Goal: Use online tool/utility: Utilize a website feature to perform a specific function

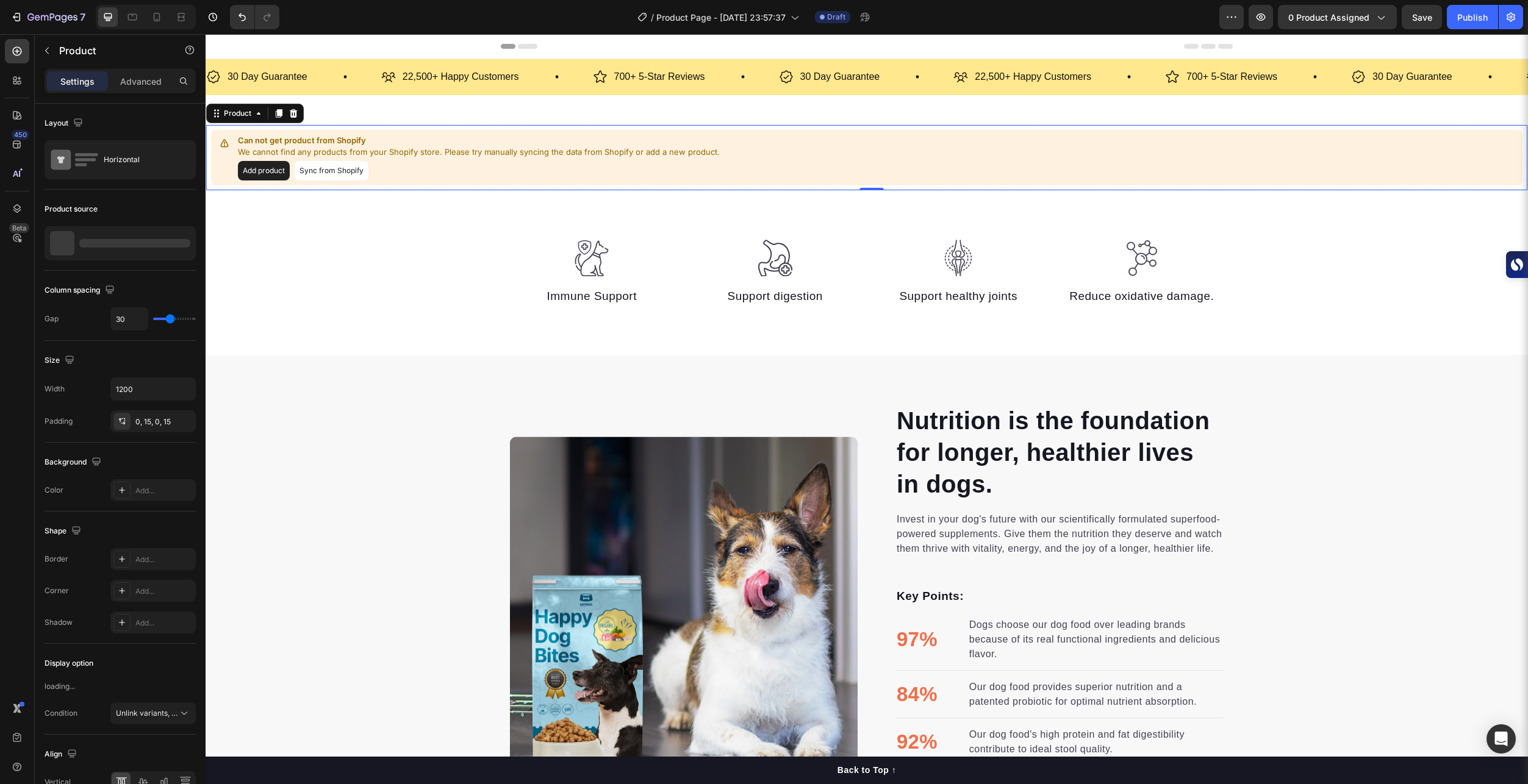
click at [339, 172] on button "Sync from Shopify" at bounding box center [331, 170] width 74 height 19
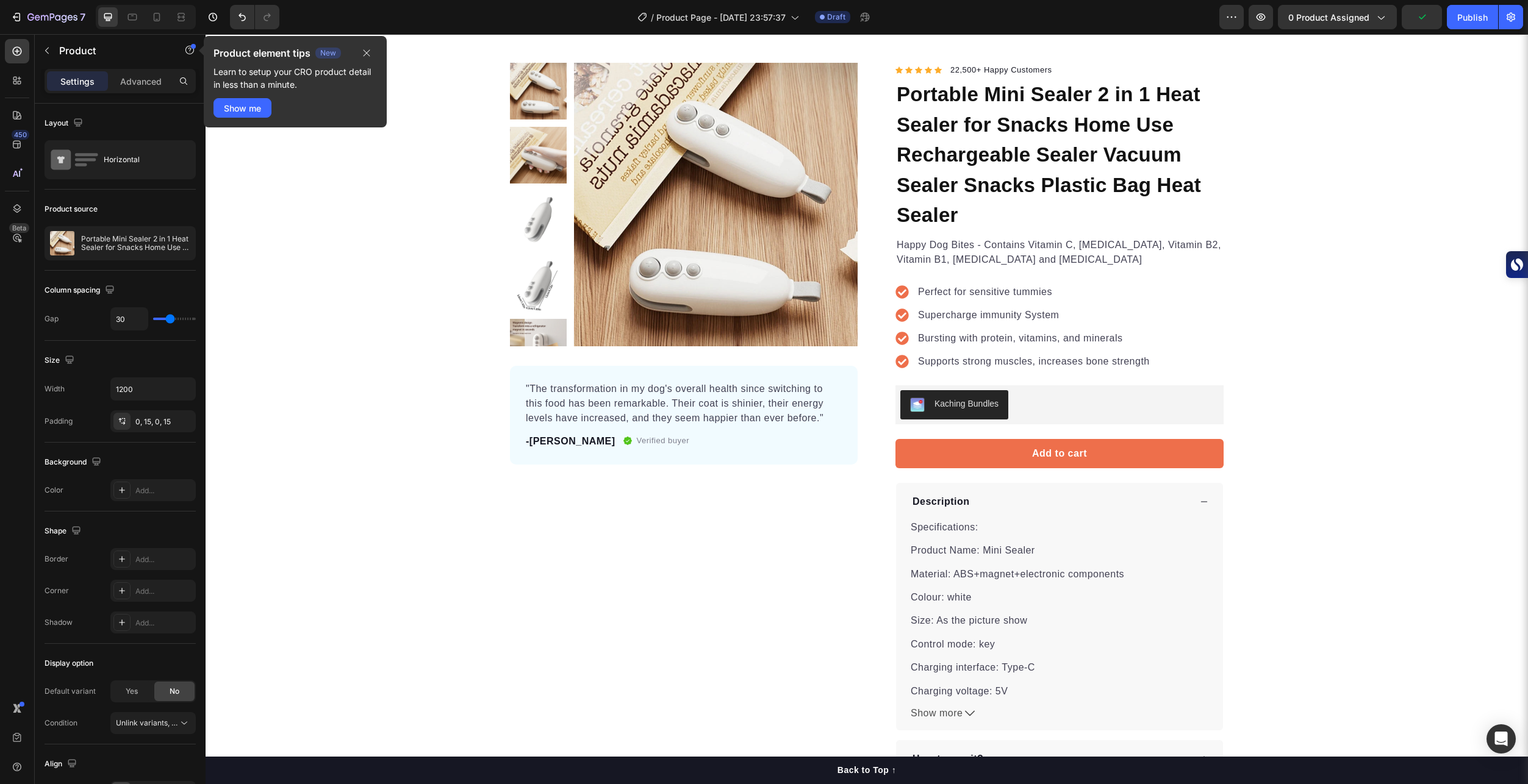
scroll to position [61, 0]
click at [1041, 404] on div "Kaching Bundles" at bounding box center [1059, 405] width 318 height 29
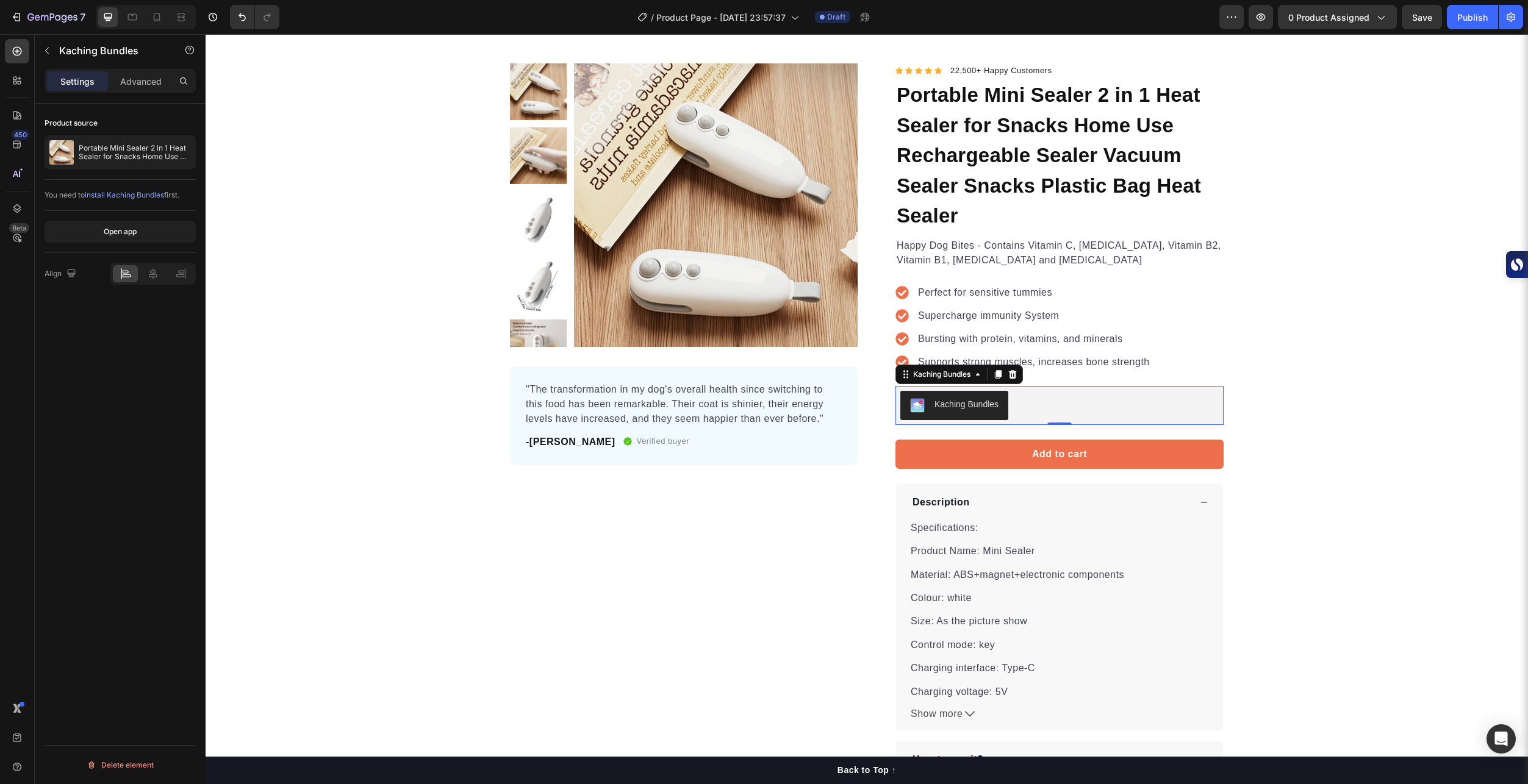
click at [151, 194] on span "install Kaching Bundles" at bounding box center [125, 195] width 79 height 9
click at [721, 479] on div "Product Images "The transformation in my dog's overall health since switching t…" at bounding box center [684, 421] width 348 height 715
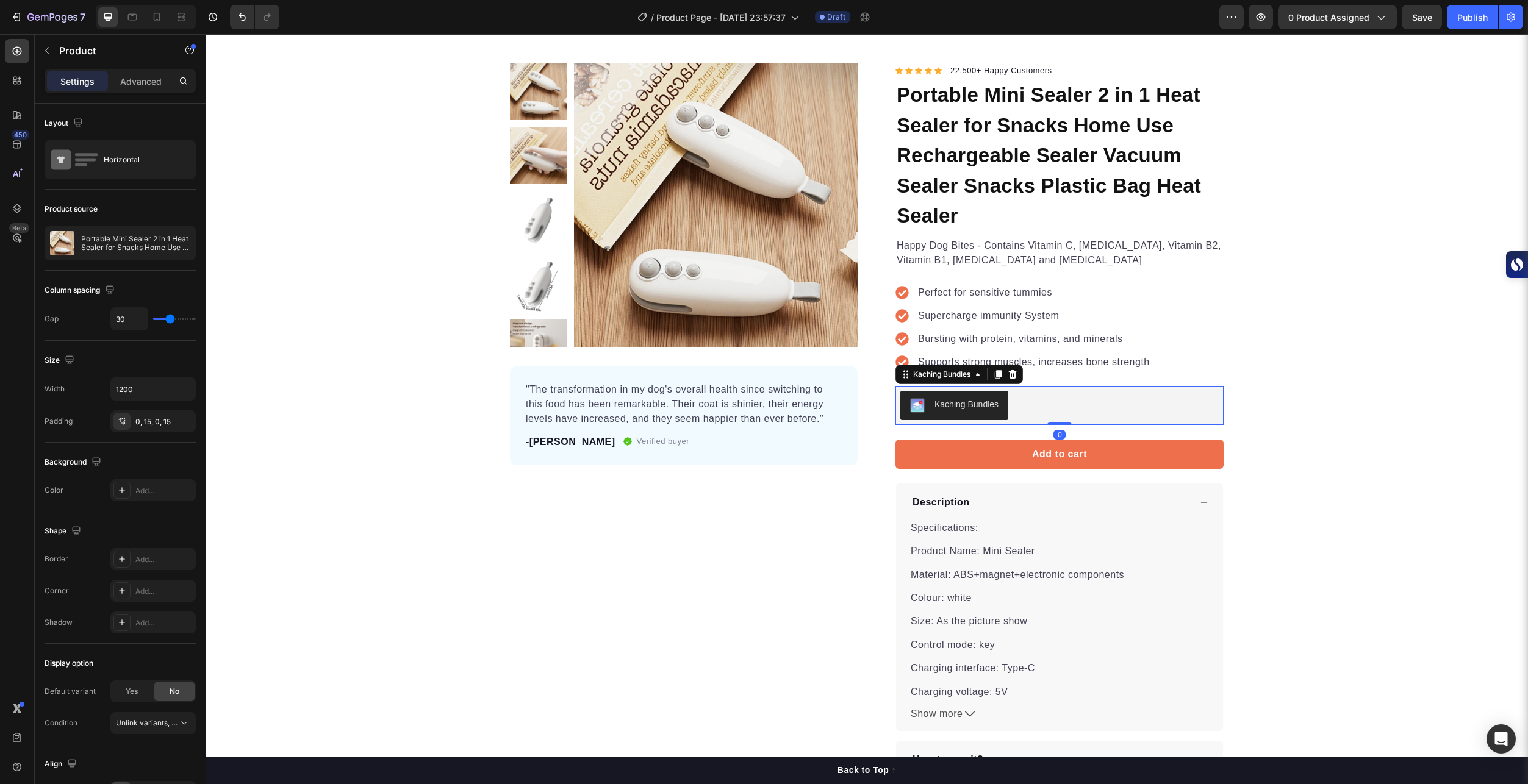
click at [1081, 399] on div "Kaching Bundles" at bounding box center [1059, 405] width 318 height 29
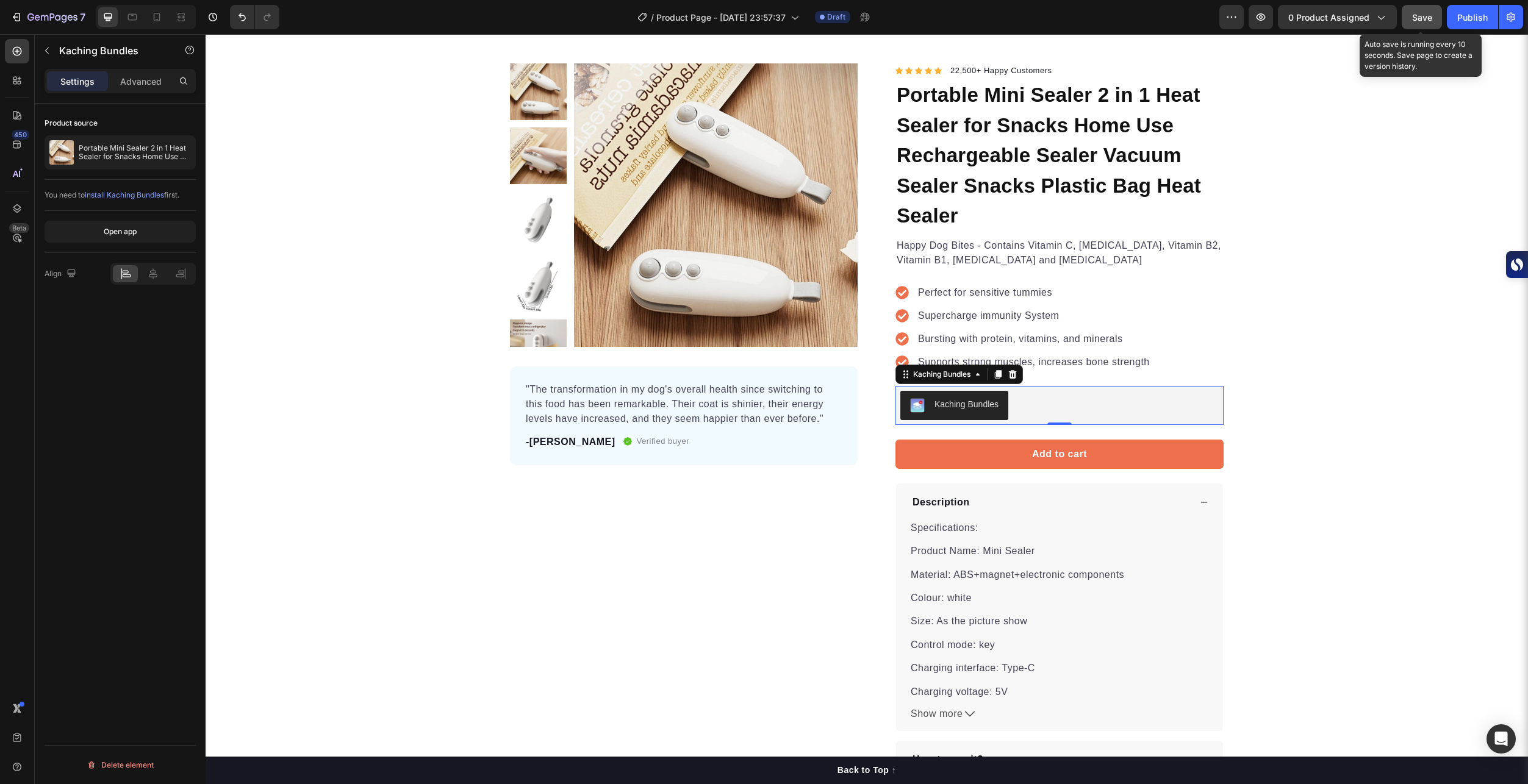
click at [1421, 17] on span "Save" at bounding box center [1422, 17] width 20 height 11
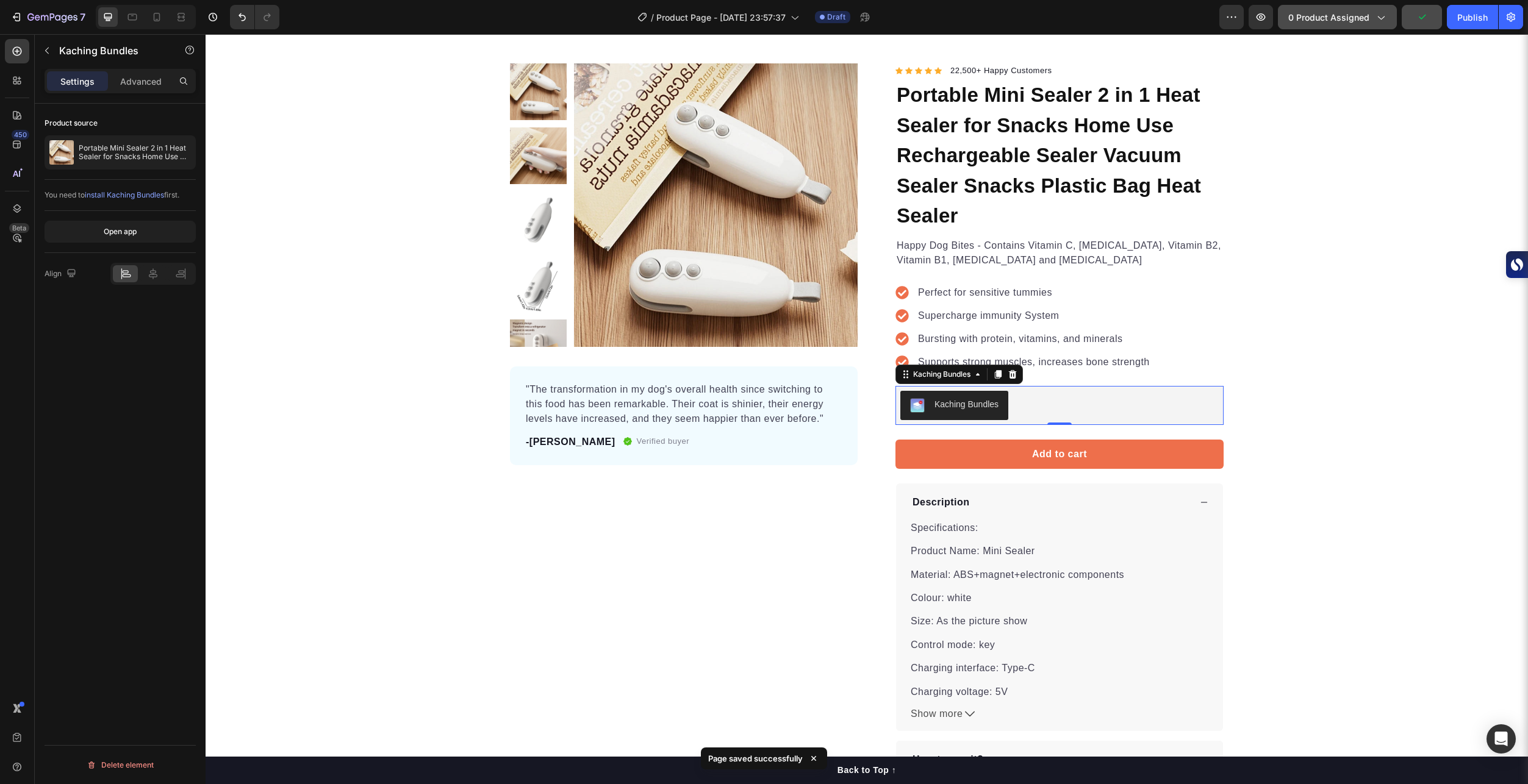
click at [1345, 25] on button "0 product assigned" at bounding box center [1337, 17] width 119 height 24
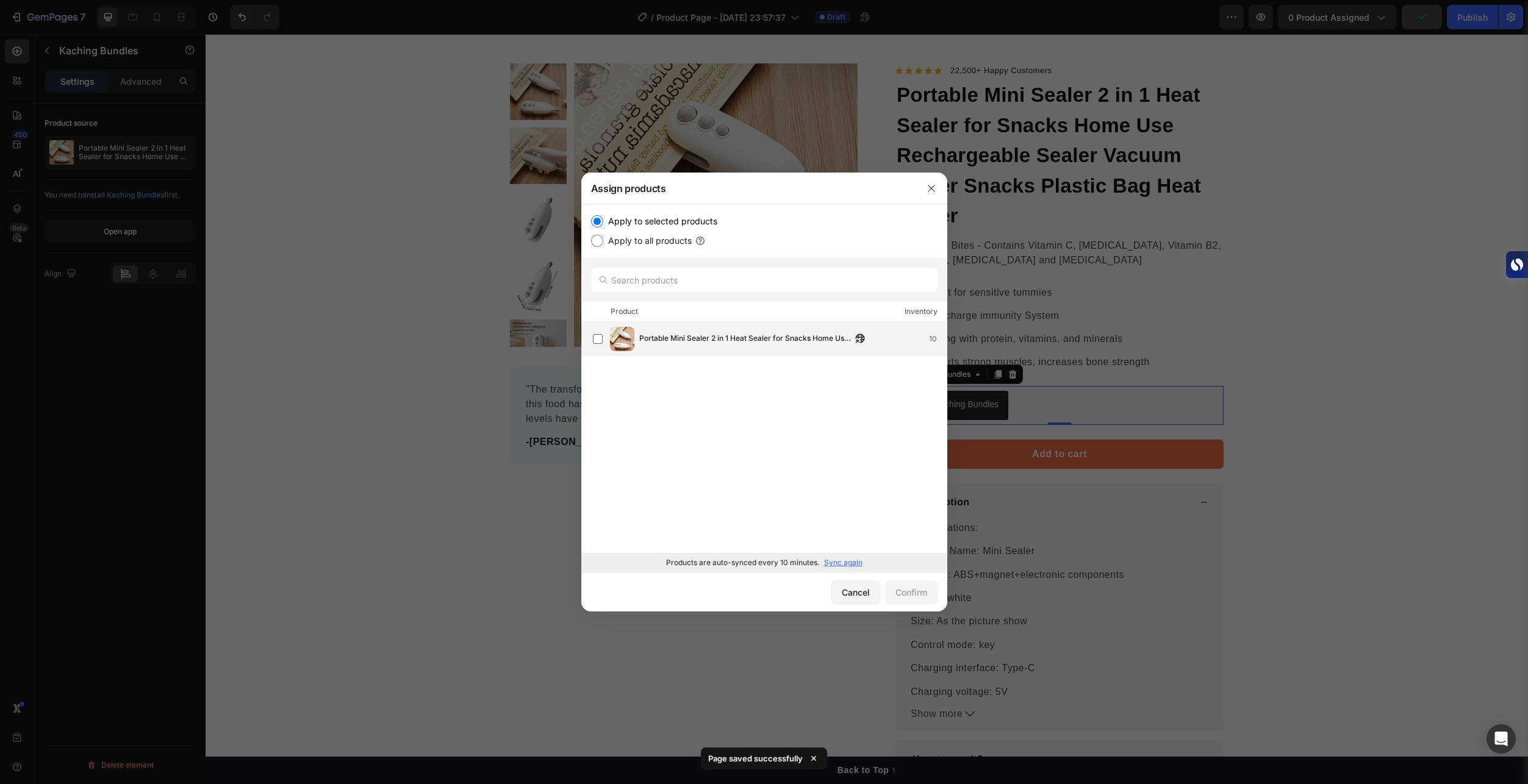
click at [691, 342] on span "Portable Mini Sealer 2 in 1 Heat Sealer for Snacks Home Use Rechargeable Sealer…" at bounding box center [745, 339] width 212 height 14
click at [918, 599] on button "Confirm" at bounding box center [911, 592] width 53 height 24
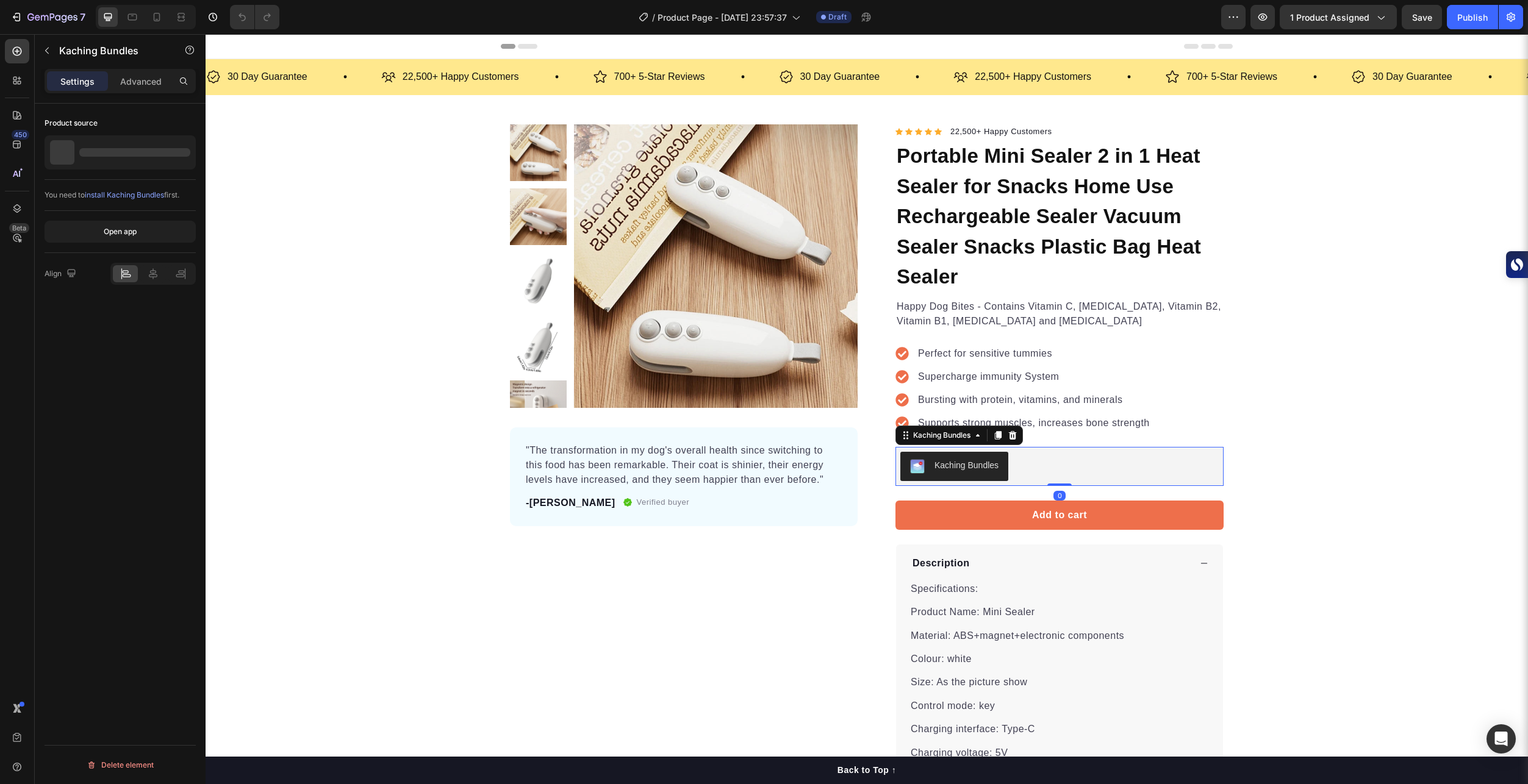
click at [1081, 478] on div "Kaching Bundles" at bounding box center [1059, 466] width 318 height 29
click at [156, 277] on icon at bounding box center [153, 274] width 9 height 11
click at [138, 86] on p "Advanced" at bounding box center [141, 81] width 42 height 13
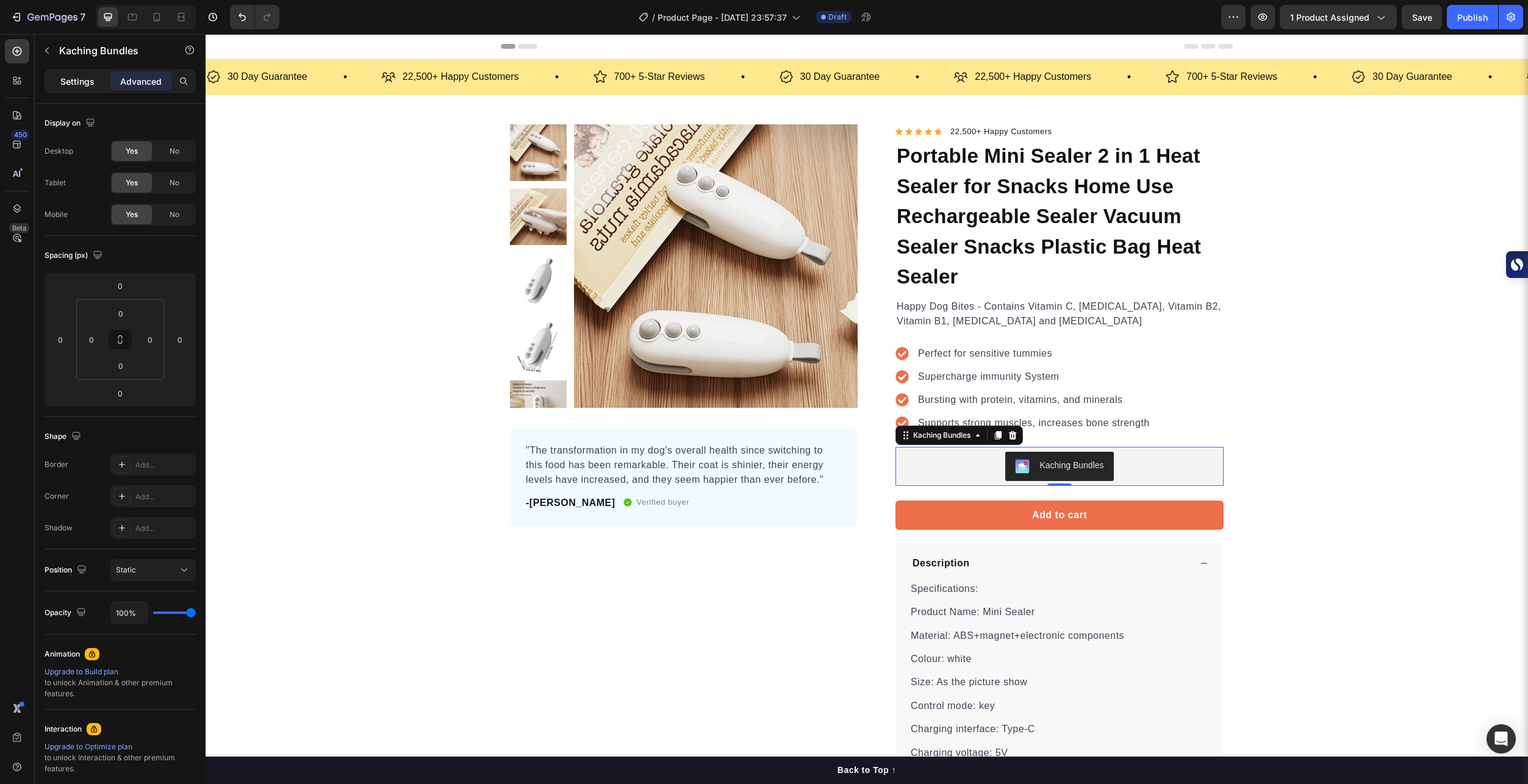
click at [79, 79] on p "Settings" at bounding box center [77, 81] width 34 height 13
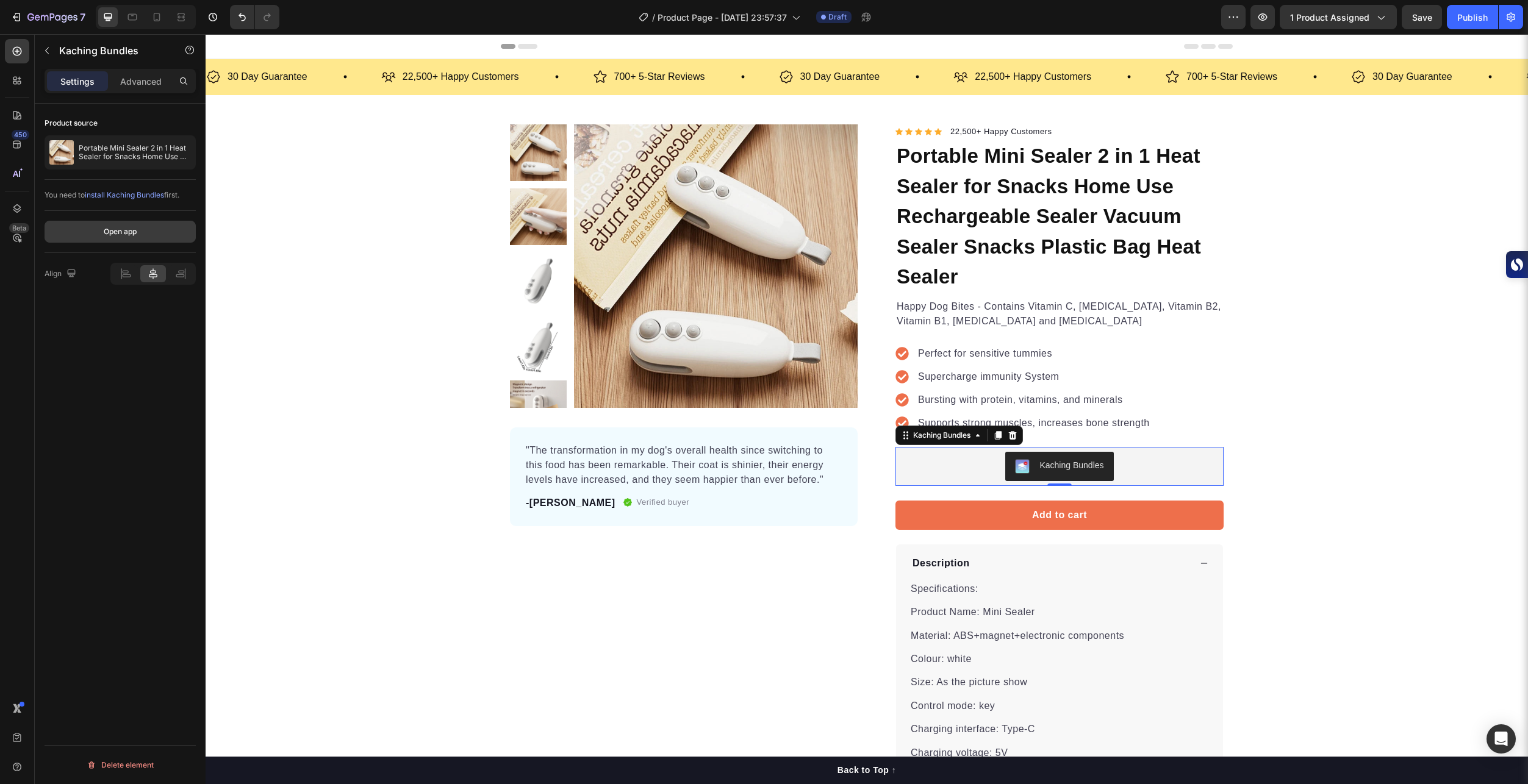
click at [125, 226] on div "Open app" at bounding box center [120, 232] width 33 height 11
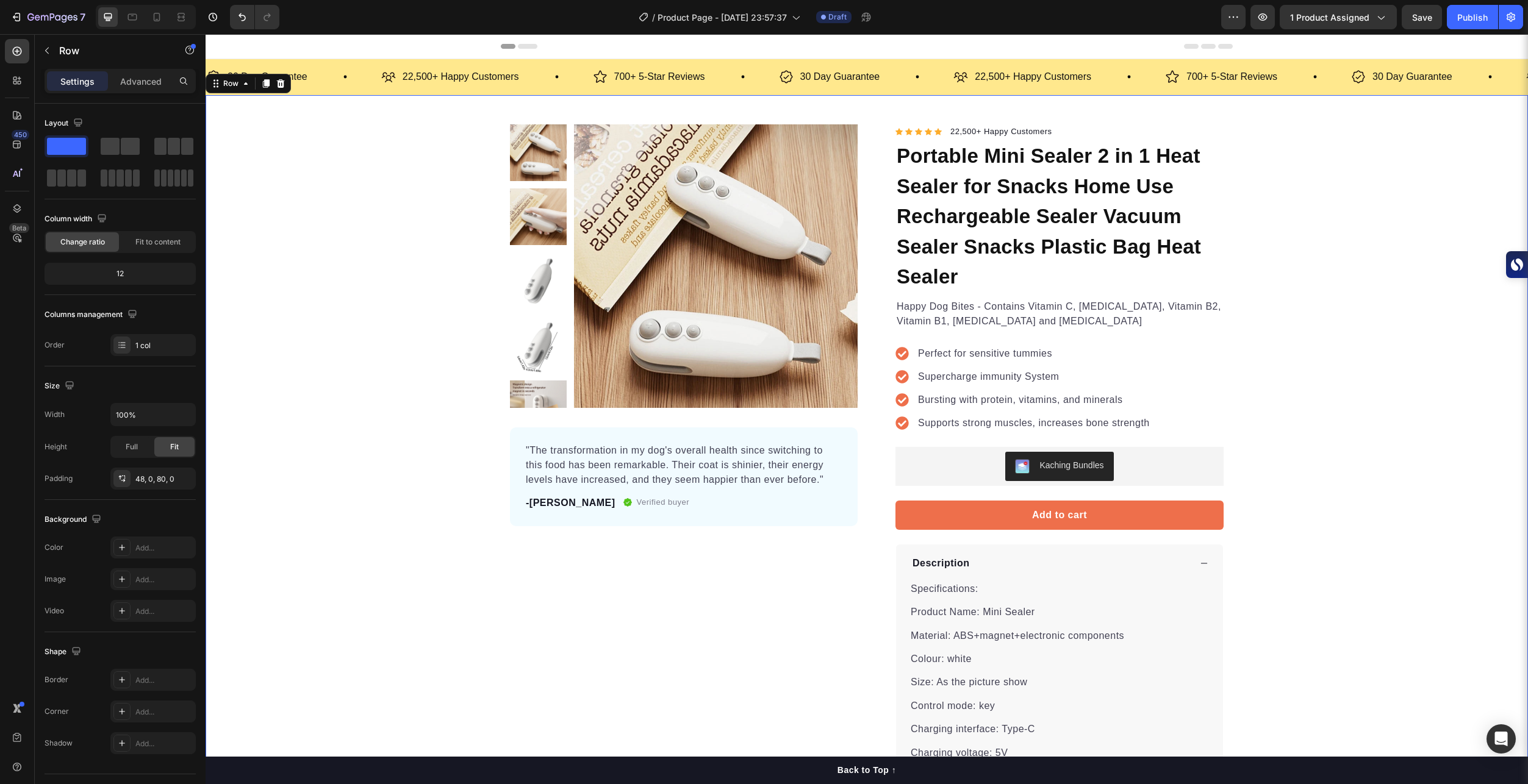
click at [267, 371] on div "Product Images "The transformation in my dog's overall health since switching t…" at bounding box center [866, 481] width 1322 height 715
click at [1181, 406] on div "Perfect for sensitive tummies Supercharge immunity System Bursting with protein…" at bounding box center [1059, 388] width 328 height 117
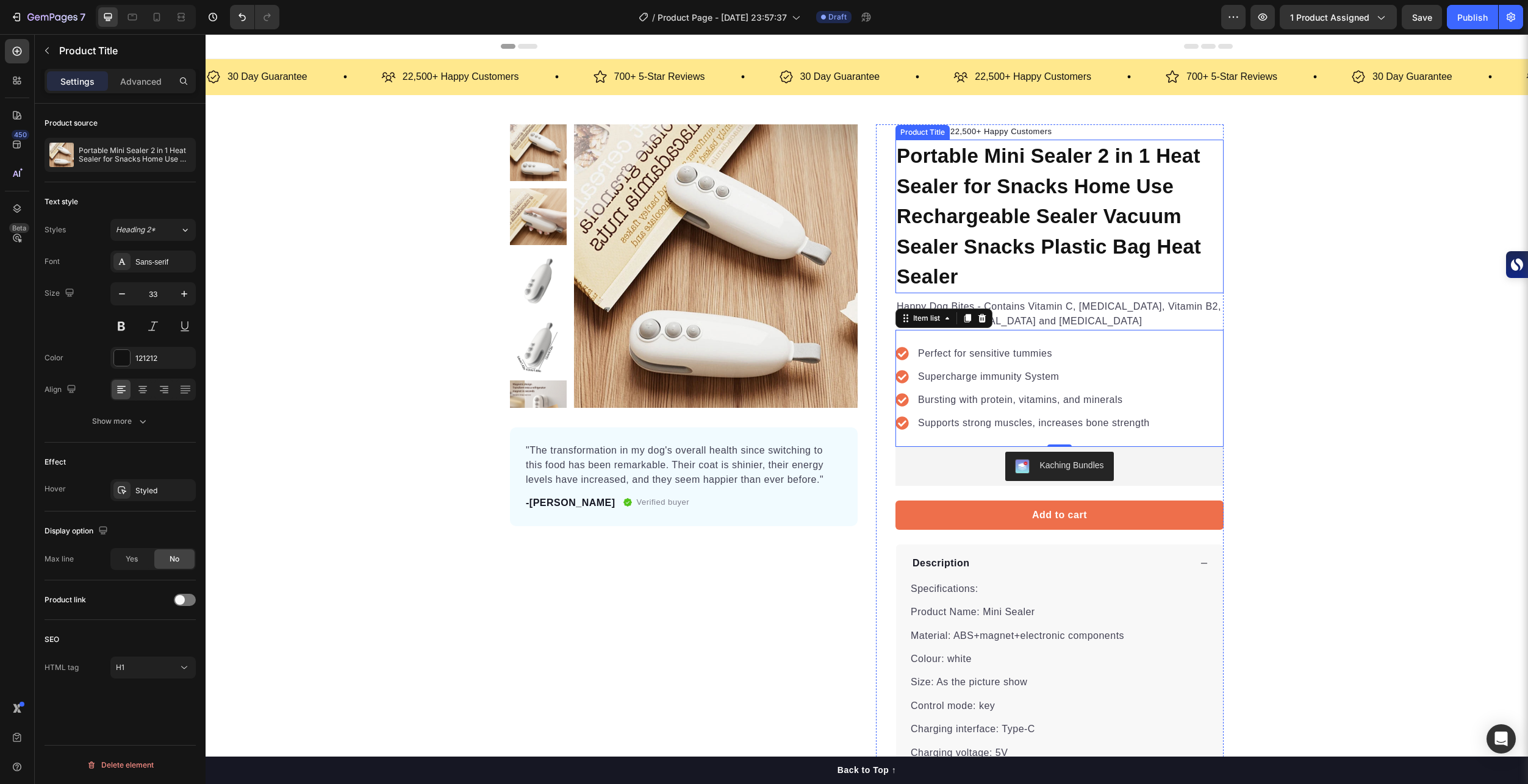
click at [964, 206] on h1 "Portable Mini Sealer 2 in 1 Heat Sealer for Snacks Home Use Rechargeable Sealer…" at bounding box center [1059, 216] width 328 height 154
click at [1354, 303] on div "Product Images "The transformation in my dog's overall health since switching t…" at bounding box center [866, 481] width 1322 height 715
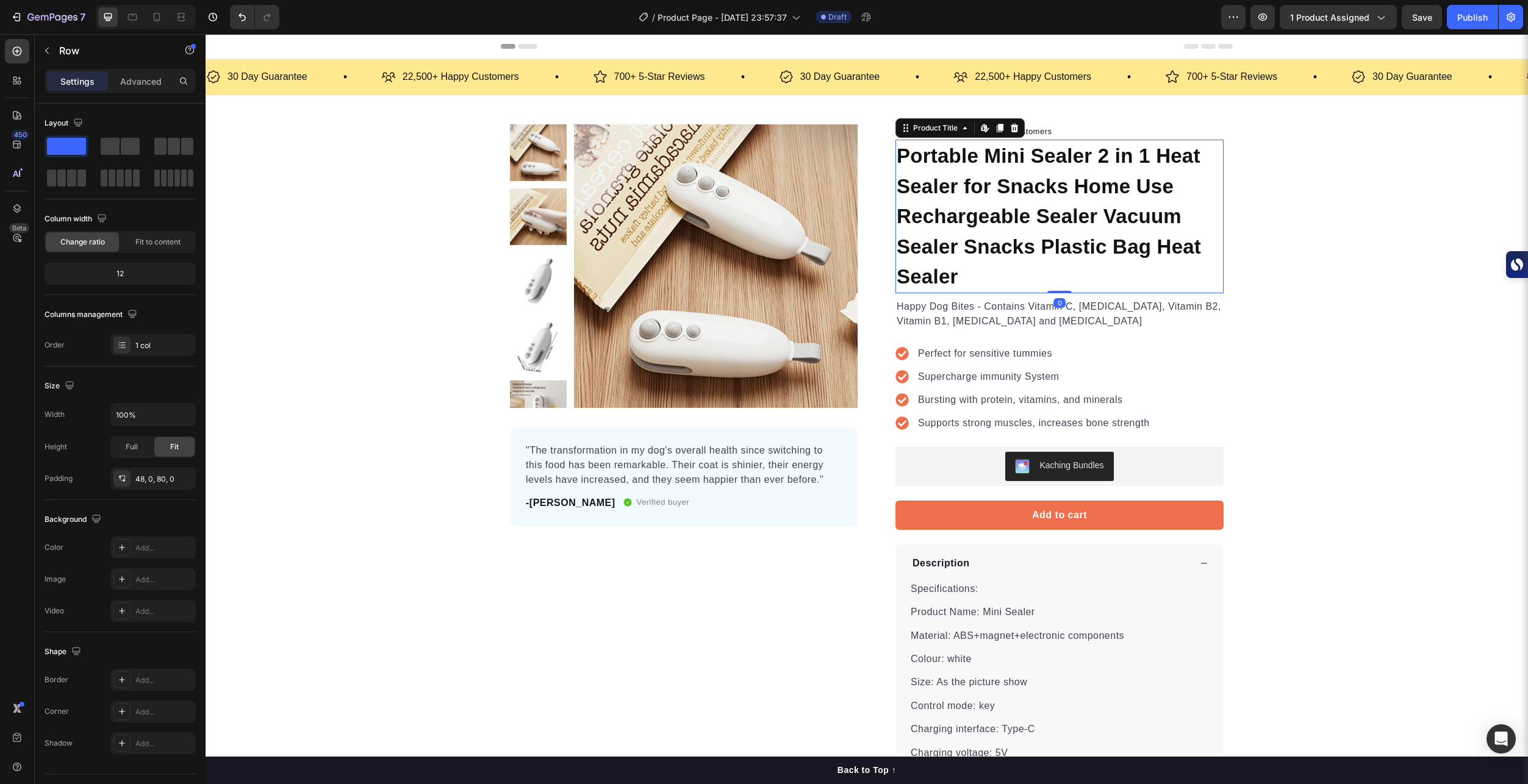
click at [945, 177] on h1 "Portable Mini Sealer 2 in 1 Heat Sealer for Snacks Home Use Rechargeable Sealer…" at bounding box center [1059, 216] width 328 height 154
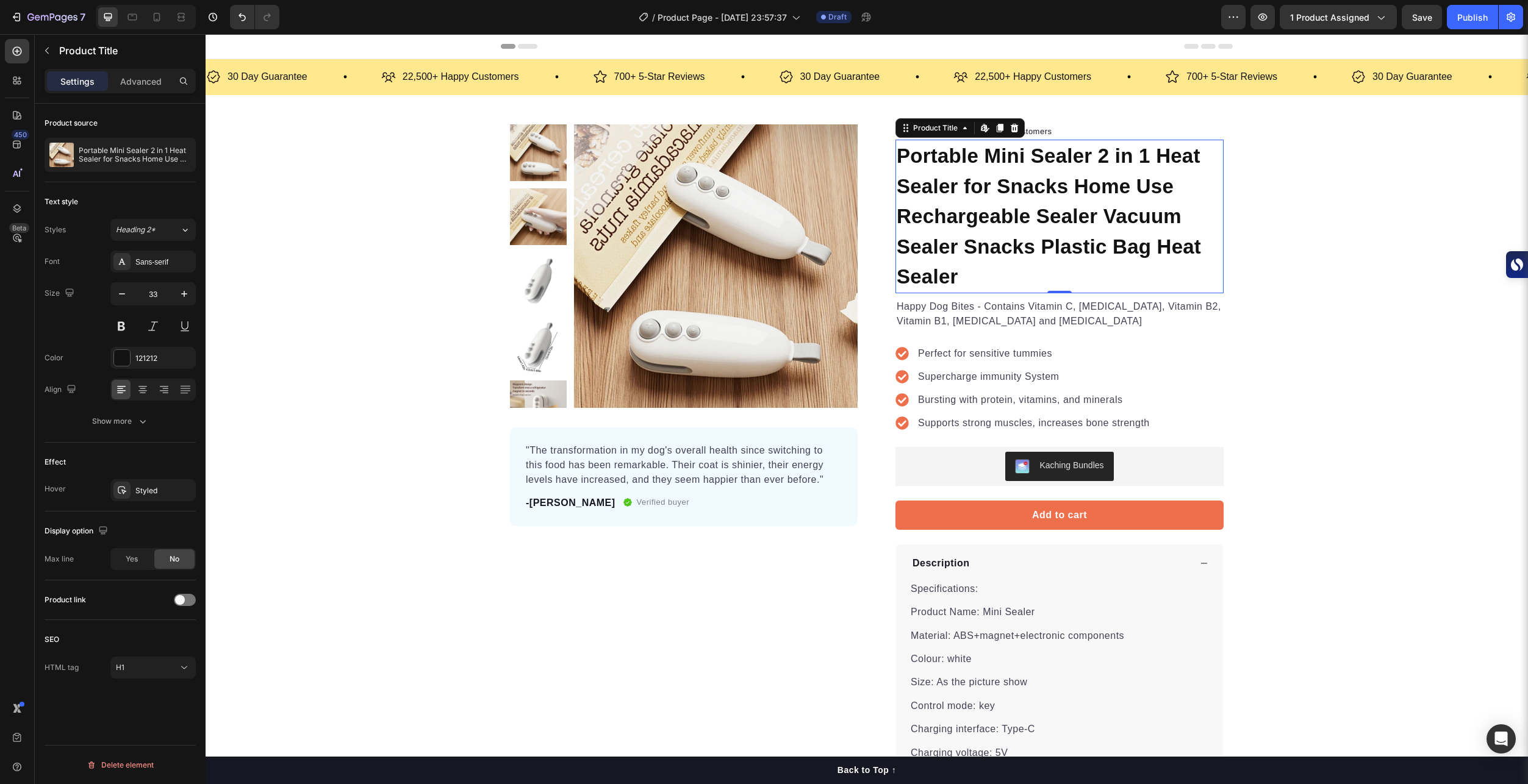
click at [989, 216] on h1 "Portable Mini Sealer 2 in 1 Heat Sealer for Snacks Home Use Rechargeable Sealer…" at bounding box center [1059, 216] width 328 height 154
